Goal: Download file/media

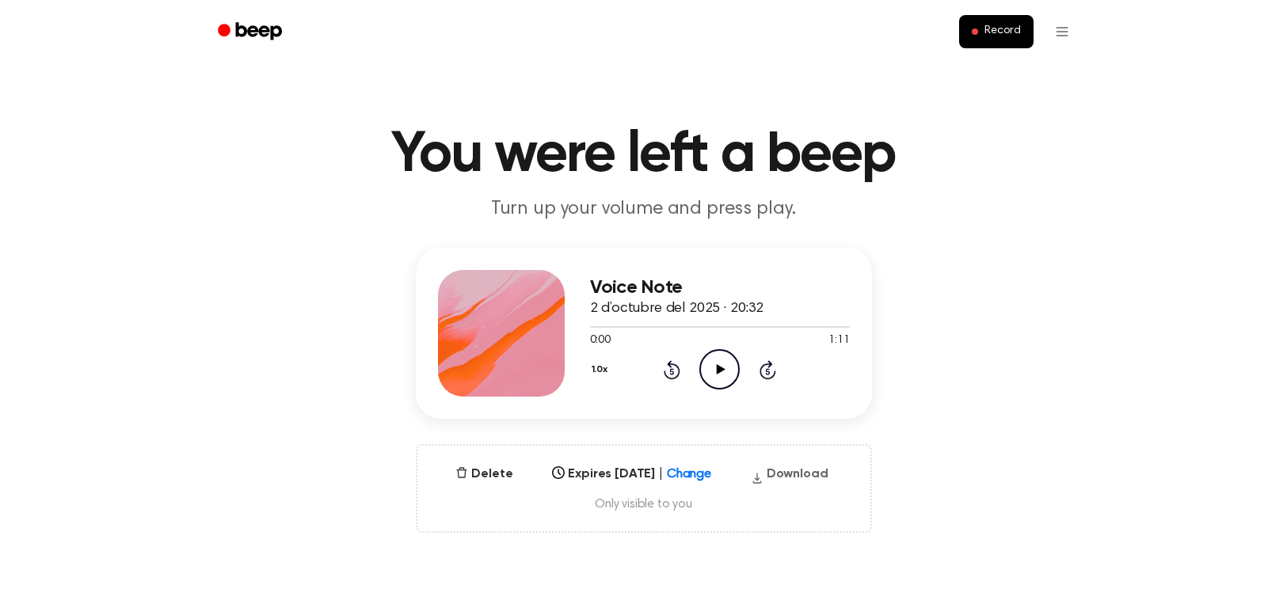
click at [805, 473] on button "Download" at bounding box center [789, 477] width 90 height 25
click at [721, 370] on icon at bounding box center [721, 369] width 9 height 10
click at [817, 325] on div at bounding box center [720, 326] width 260 height 13
drag, startPoint x: 600, startPoint y: 328, endPoint x: 612, endPoint y: 319, distance: 15.4
click at [612, 320] on div at bounding box center [720, 326] width 260 height 13
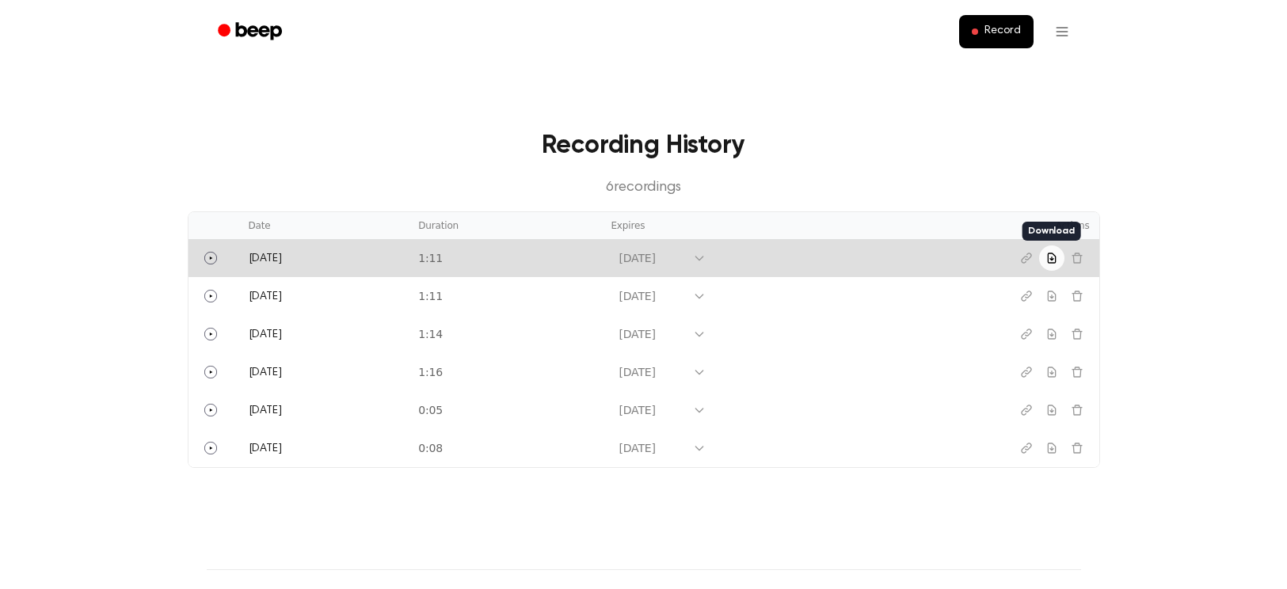
click at [1053, 261] on icon "Download recording" at bounding box center [1051, 258] width 13 height 13
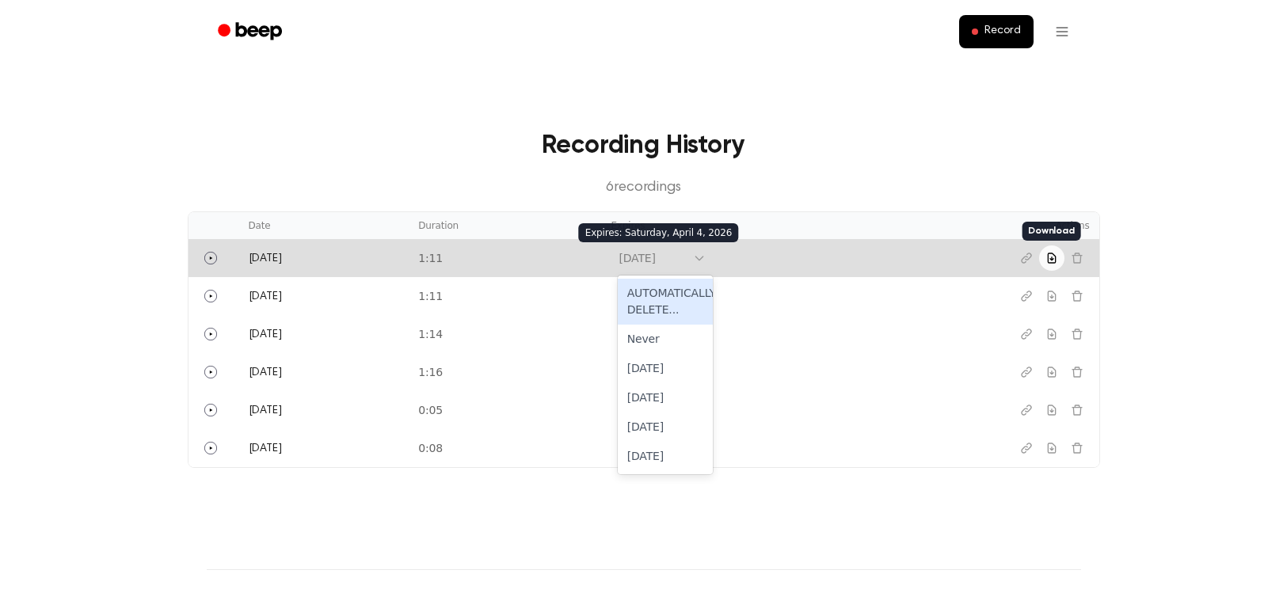
click at [693, 260] on div "Apr 4, 2026" at bounding box center [652, 259] width 82 height 20
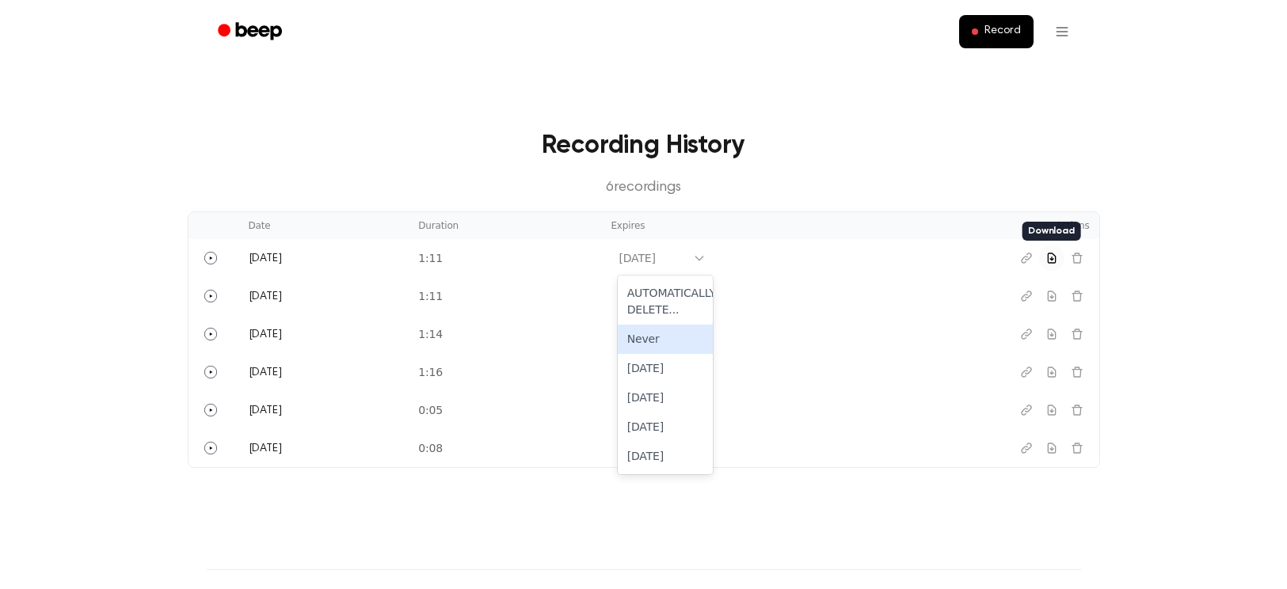
click at [818, 185] on p "6 recording s" at bounding box center [644, 187] width 862 height 21
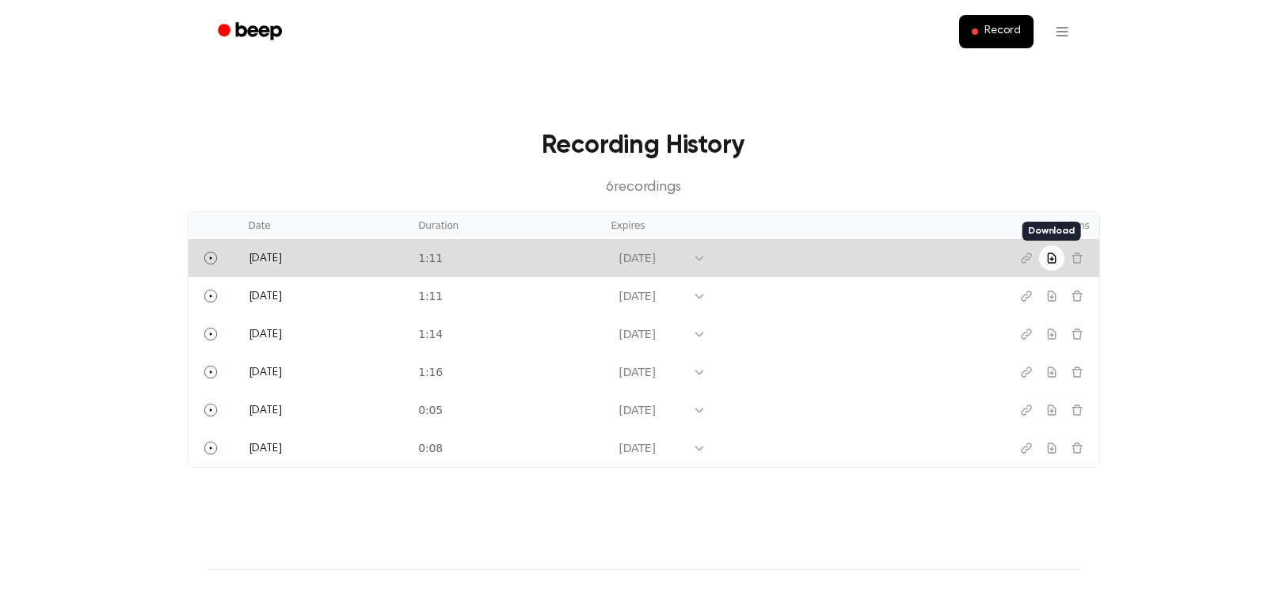
click at [1052, 261] on icon "Download recording" at bounding box center [1051, 258] width 13 height 13
